Goal: Task Accomplishment & Management: Complete application form

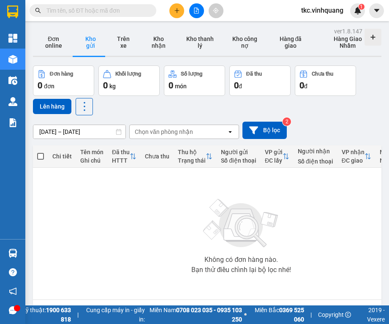
click at [71, 11] on input "text" at bounding box center [96, 10] width 100 height 9
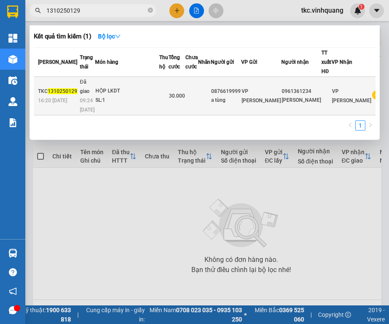
type input "1310250129"
click at [198, 98] on td at bounding box center [191, 96] width 13 height 38
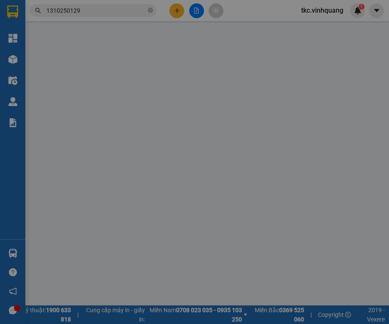
type input "0876619999"
type input "a tùng"
type input "0961361234"
type input "[PERSON_NAME]"
type input "0"
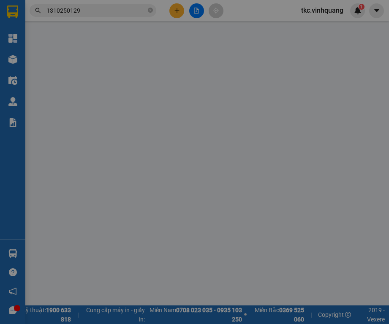
type input "30.000"
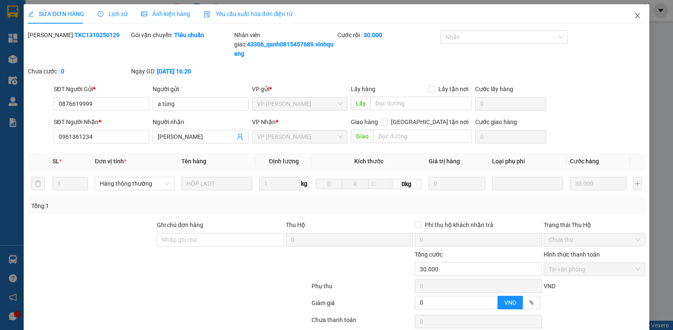
click at [389, 16] on icon "close" at bounding box center [637, 15] width 7 height 7
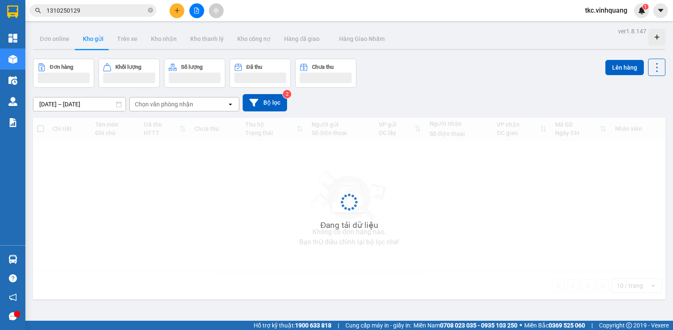
click at [178, 15] on button at bounding box center [176, 10] width 15 height 15
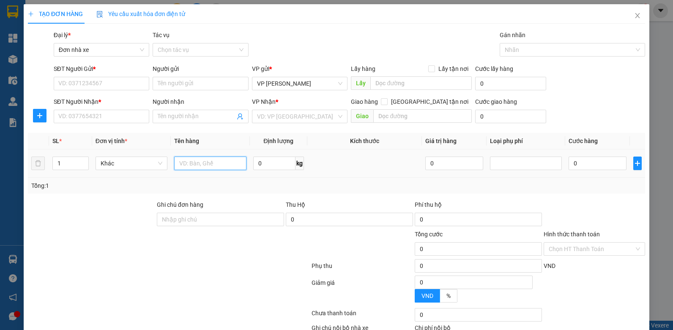
click at [195, 161] on input "text" at bounding box center [210, 164] width 72 height 14
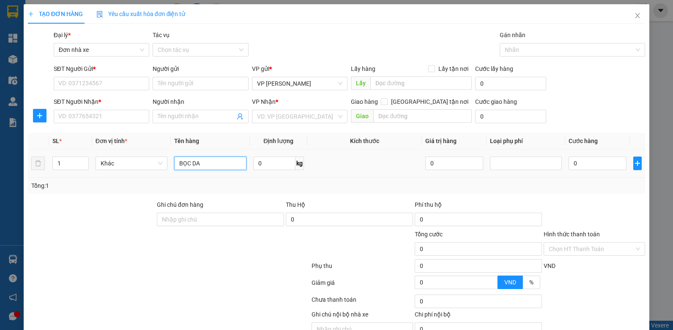
type input "BỌC DA"
type input "19"
click at [88, 84] on input "SĐT Người Gửi *" at bounding box center [102, 84] width 96 height 14
type input "0979464988"
click at [182, 84] on input "Người gửi" at bounding box center [201, 84] width 96 height 14
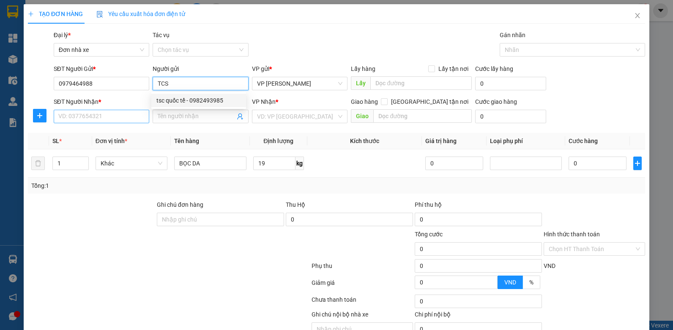
type input "TCS"
click at [107, 117] on input "SĐT Người Nhận *" at bounding box center [102, 117] width 96 height 14
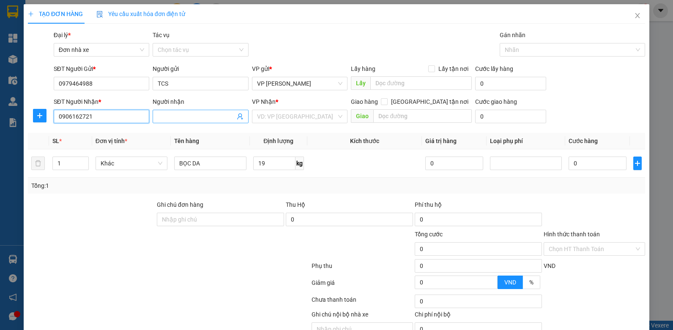
type input "0906162721"
click at [178, 117] on input "Người nhận" at bounding box center [196, 116] width 77 height 9
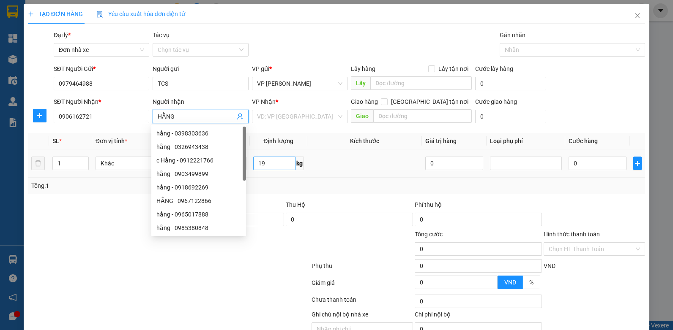
type input "HẰNG"
click at [277, 163] on input "19" at bounding box center [274, 164] width 42 height 14
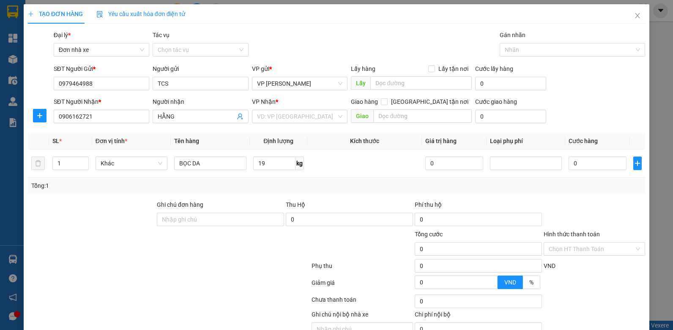
click at [198, 302] on div at bounding box center [168, 301] width 283 height 17
click at [272, 117] on input "search" at bounding box center [297, 116] width 80 height 13
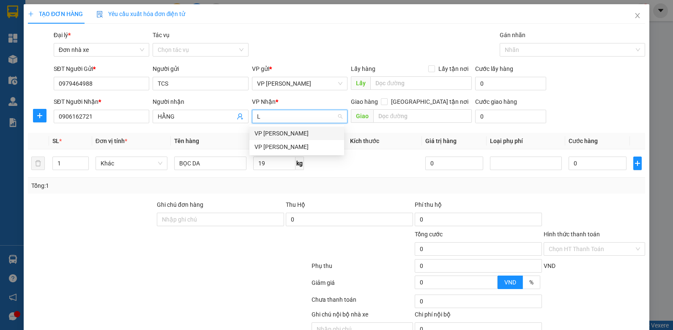
type input "LE"
click at [267, 136] on div "VP [PERSON_NAME]" at bounding box center [296, 133] width 84 height 9
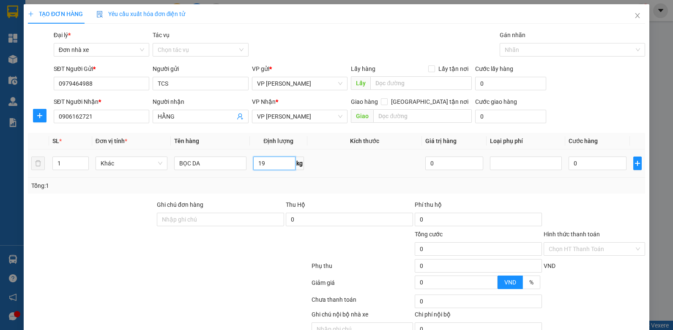
click at [262, 162] on input "19" at bounding box center [274, 164] width 42 height 14
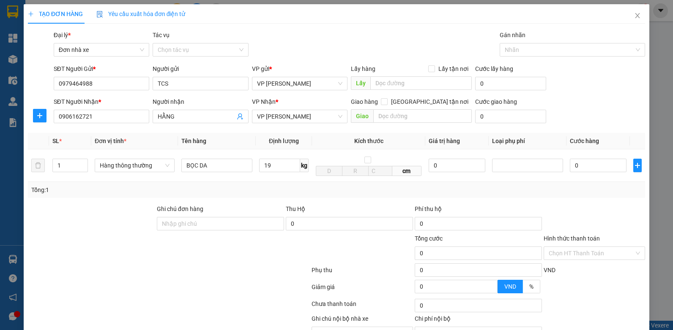
drag, startPoint x: 635, startPoint y: 197, endPoint x: 615, endPoint y: 214, distance: 25.8
click at [389, 197] on div "Tổng: 1" at bounding box center [336, 190] width 617 height 16
type input "50.000"
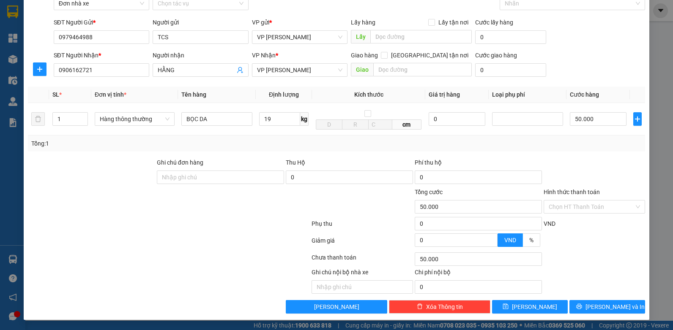
scroll to position [47, 0]
click at [389, 302] on button "[PERSON_NAME] và In" at bounding box center [607, 307] width 76 height 14
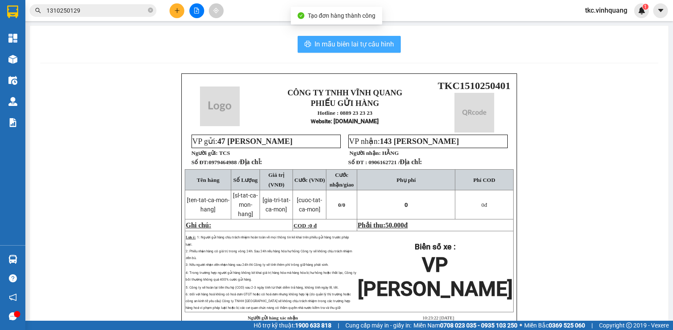
click at [322, 37] on button "In mẫu biên lai tự cấu hình" at bounding box center [348, 44] width 103 height 17
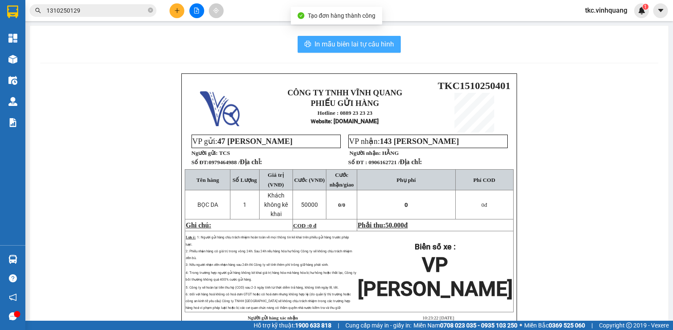
click at [321, 40] on span "In mẫu biên lai tự cấu hình" at bounding box center [353, 44] width 79 height 11
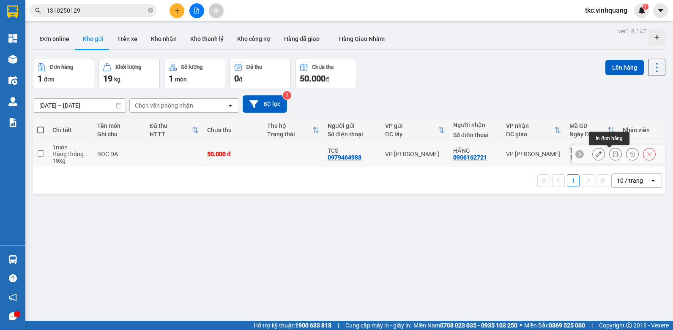
click at [389, 156] on icon at bounding box center [615, 154] width 6 height 6
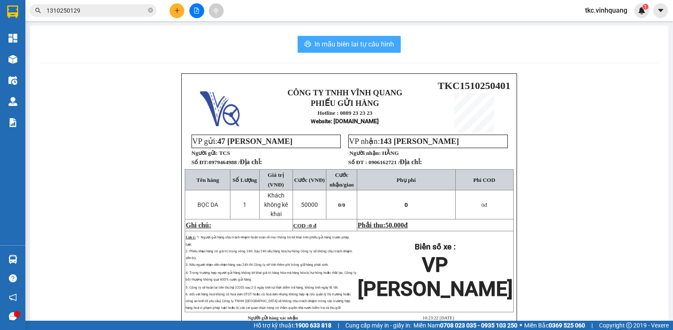
click at [360, 41] on span "In mẫu biên lai tự cấu hình" at bounding box center [353, 44] width 79 height 11
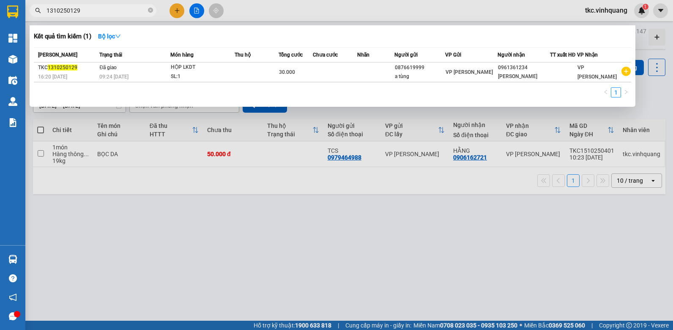
click at [82, 10] on input "1310250129" at bounding box center [96, 10] width 100 height 9
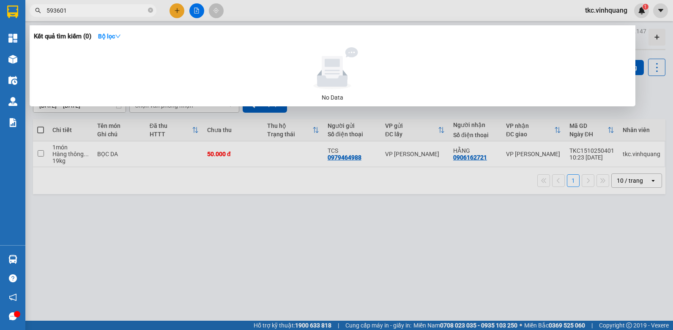
click at [82, 10] on input "593601" at bounding box center [96, 10] width 100 height 9
type input "593601"
click at [234, 154] on div at bounding box center [336, 165] width 673 height 330
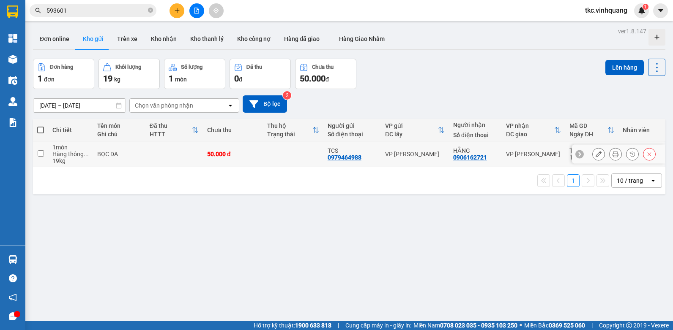
click at [306, 153] on td at bounding box center [293, 155] width 60 height 26
checkbox input "true"
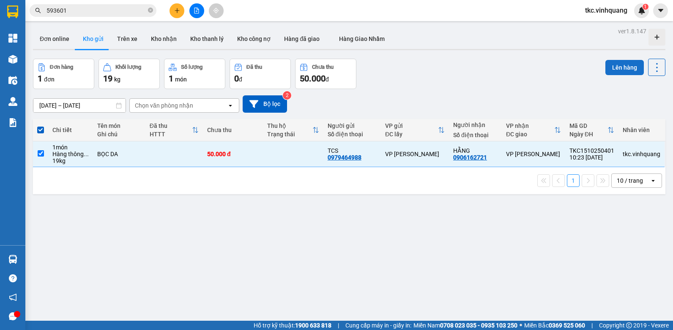
click at [389, 69] on button "Lên hàng" at bounding box center [624, 67] width 38 height 15
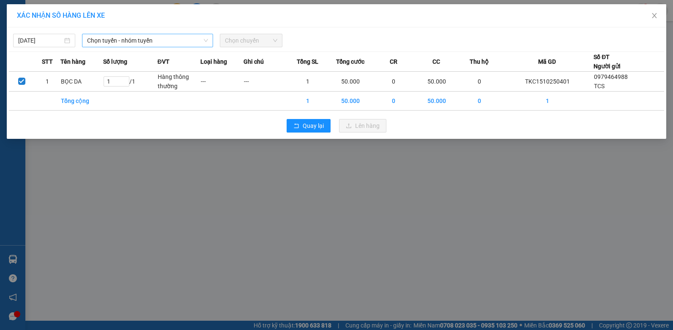
click at [162, 45] on span "Chọn tuyến - nhóm tuyến" at bounding box center [147, 40] width 121 height 13
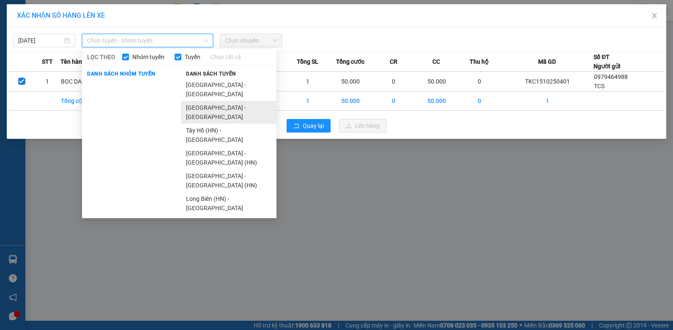
click at [196, 101] on li "[GEOGRAPHIC_DATA] - [GEOGRAPHIC_DATA]" at bounding box center [228, 112] width 95 height 23
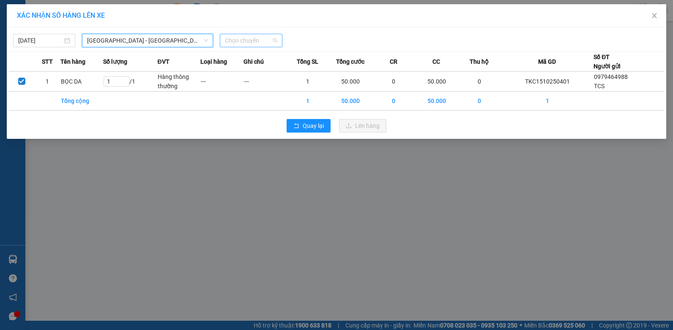
click at [256, 39] on span "Chọn chuyến" at bounding box center [251, 40] width 52 height 13
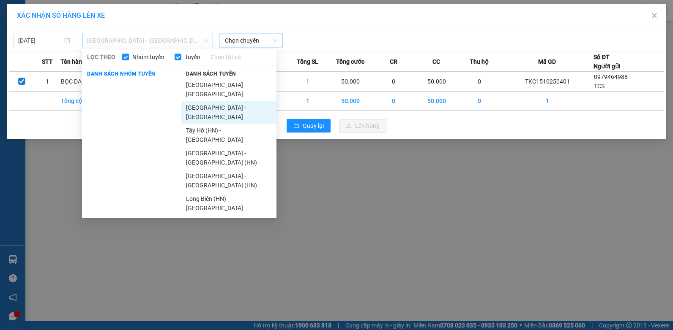
click at [118, 40] on span "[GEOGRAPHIC_DATA] - [GEOGRAPHIC_DATA]" at bounding box center [147, 40] width 121 height 13
click at [205, 147] on li "[GEOGRAPHIC_DATA] - [GEOGRAPHIC_DATA] (HN)" at bounding box center [228, 158] width 95 height 23
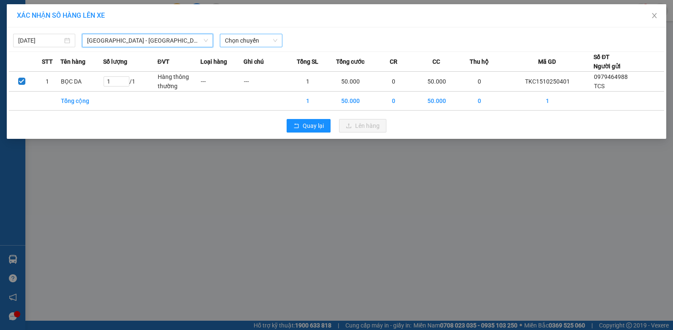
click at [244, 38] on span "Chọn chuyến" at bounding box center [251, 40] width 52 height 13
click at [150, 50] on div "[DATE] [GEOGRAPHIC_DATA] - [GEOGRAPHIC_DATA] ([GEOGRAPHIC_DATA]) LỌC THEO Nhóm …" at bounding box center [336, 83] width 659 height 112
click at [143, 40] on span "[GEOGRAPHIC_DATA] - [GEOGRAPHIC_DATA] (HN)" at bounding box center [147, 40] width 121 height 13
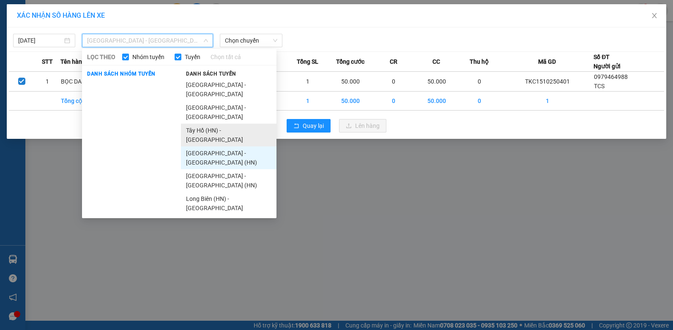
click at [202, 124] on li "Tây Hồ (HN) - [GEOGRAPHIC_DATA]" at bounding box center [228, 135] width 95 height 23
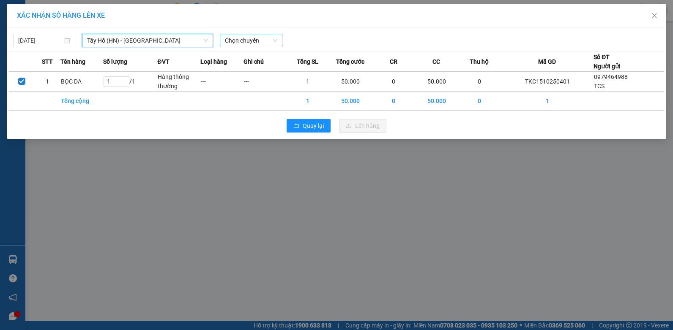
click at [251, 41] on span "Chọn chuyến" at bounding box center [251, 40] width 52 height 13
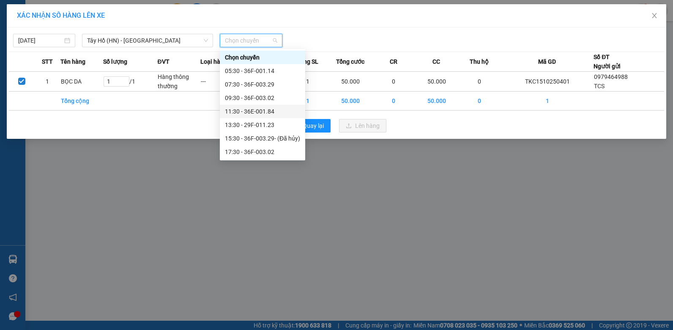
click at [257, 111] on div "11:30 - 36E-001.84" at bounding box center [262, 111] width 75 height 9
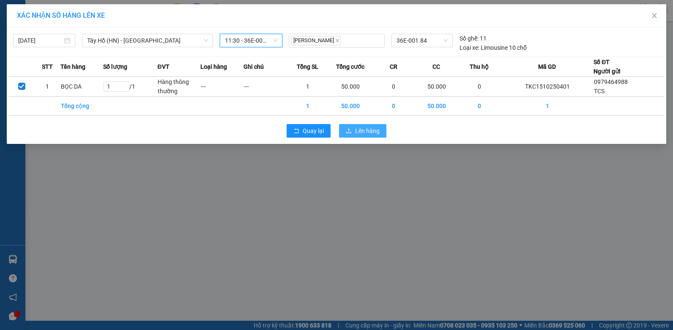
click at [374, 130] on span "Lên hàng" at bounding box center [367, 130] width 25 height 9
